Goal: Find specific page/section: Find specific page/section

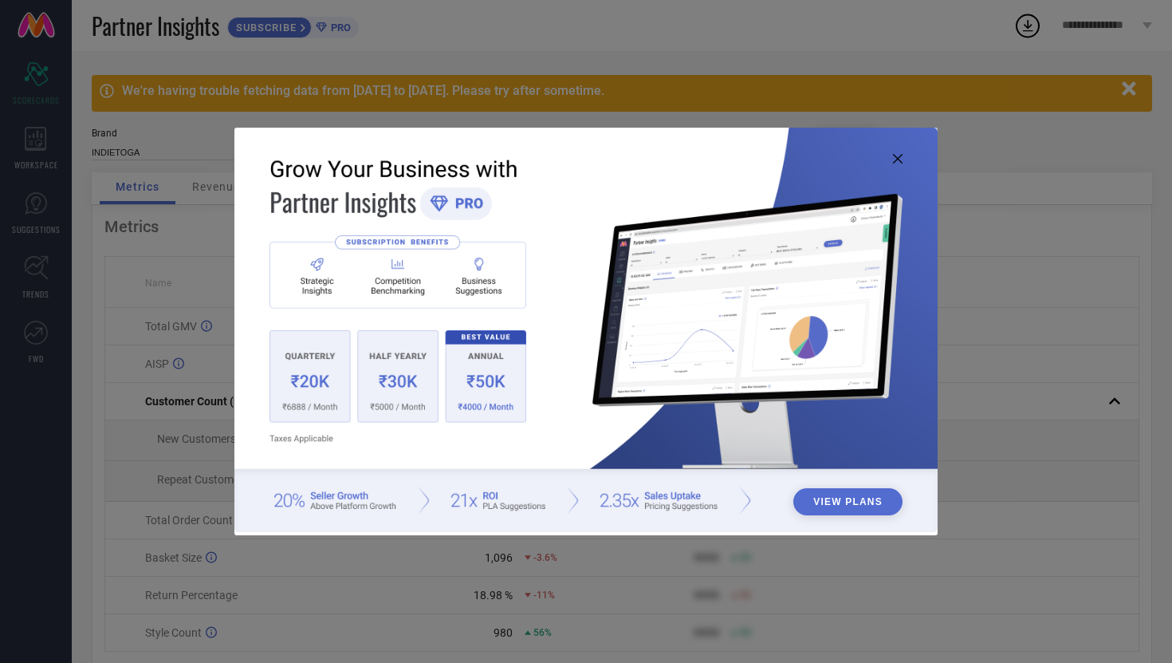
click at [897, 164] on icon at bounding box center [898, 159] width 10 height 10
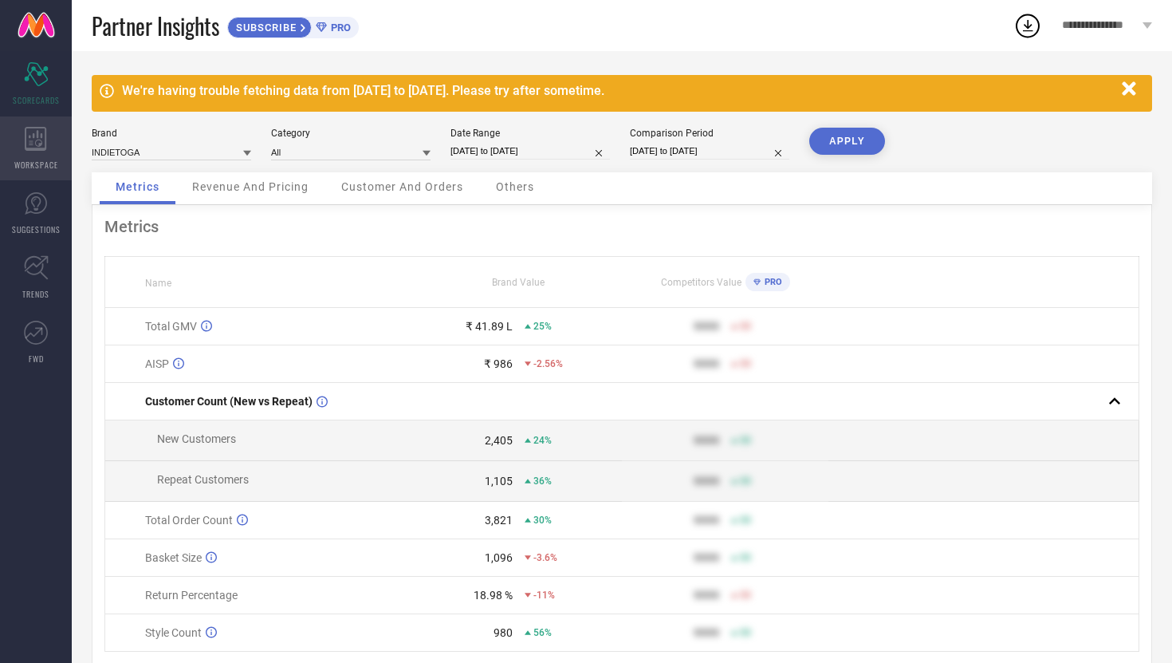
click at [40, 148] on icon at bounding box center [36, 139] width 22 height 24
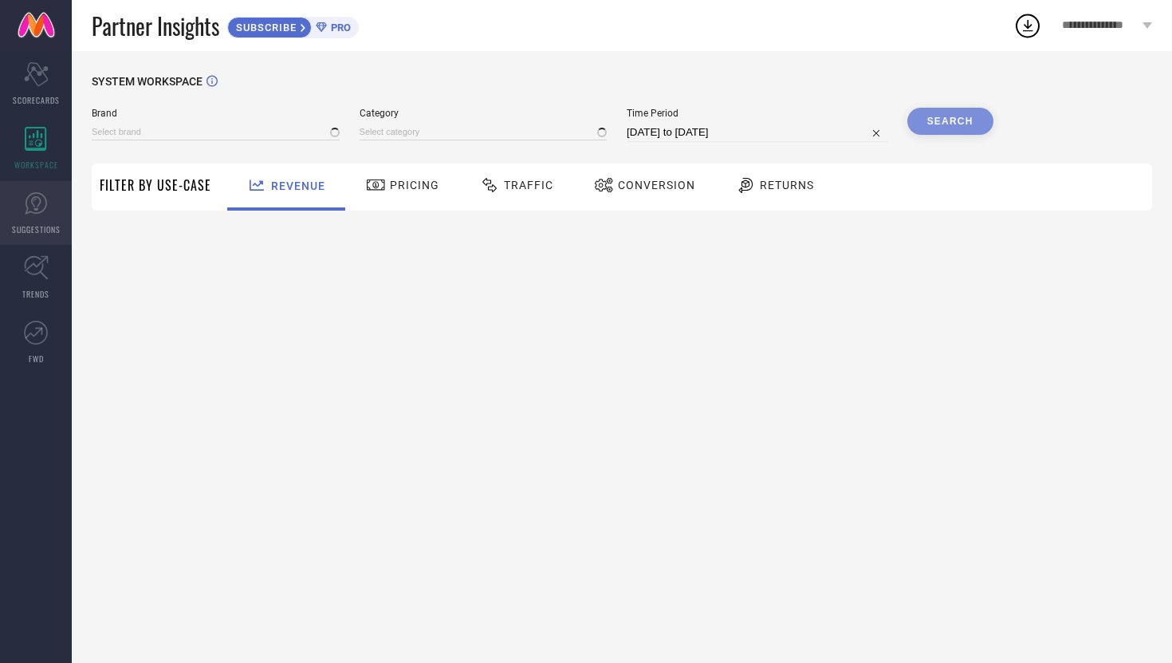
type input "INDIETOGA"
type input "All"
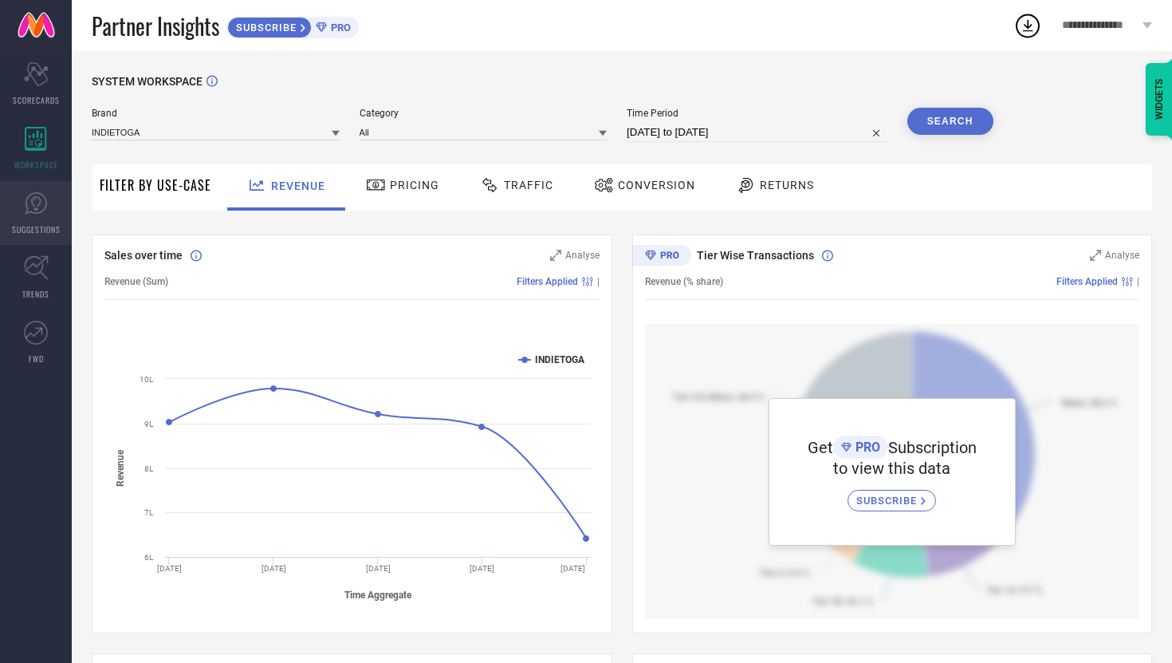
click at [41, 207] on icon at bounding box center [36, 203] width 24 height 24
